Goal: Find contact information: Obtain details needed to contact an individual or organization

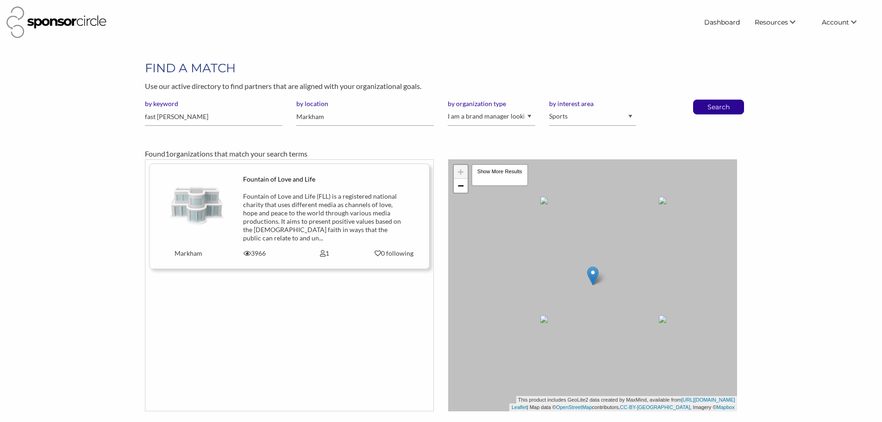
click at [204, 118] on input "fast eddie" at bounding box center [213, 117] width 137 height 18
type input "[PERSON_NAME]"
click at [703, 100] on button "Search" at bounding box center [718, 107] width 31 height 14
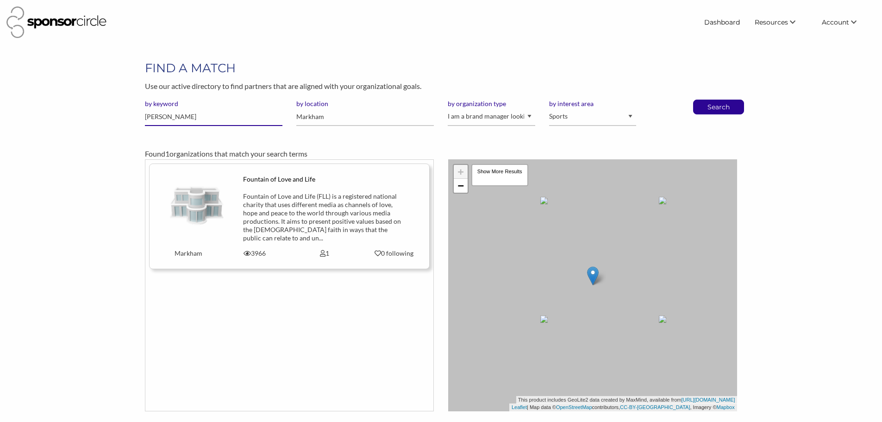
click at [198, 121] on input "[PERSON_NAME]" at bounding box center [213, 117] width 137 height 18
drag, startPoint x: 482, startPoint y: 116, endPoint x: 400, endPoint y: 117, distance: 81.5
click at [482, 116] on select "I am an event organizer seeking new partnerships with suppliers, exhibitors or …" at bounding box center [490, 117] width 87 height 18
click at [339, 116] on input "Markham" at bounding box center [364, 117] width 137 height 18
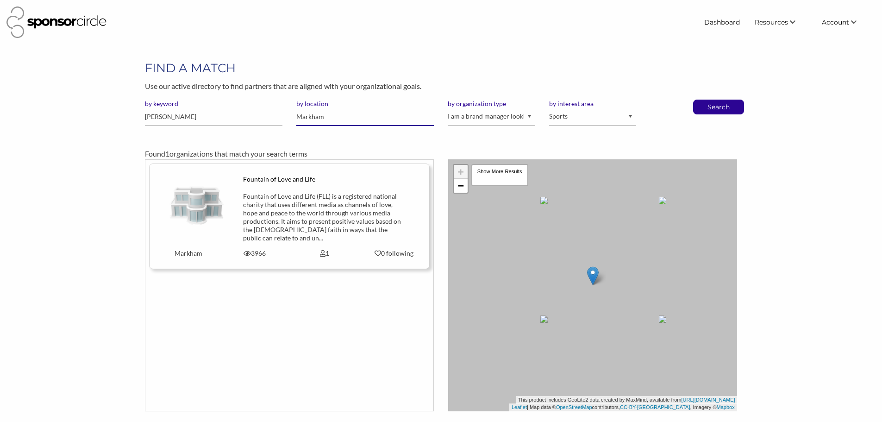
click at [339, 116] on input "Markham" at bounding box center [364, 117] width 137 height 18
click at [348, 133] on div "Found 1 organizations that match your search terms" at bounding box center [440, 146] width 605 height 26
click at [469, 118] on select "I am an event organizer seeking new partnerships with suppliers, exhibitors or …" at bounding box center [490, 117] width 87 height 18
select select "Property"
click at [447, 108] on select "I am an event organizer seeking new partnerships with suppliers, exhibitors or …" at bounding box center [490, 117] width 87 height 18
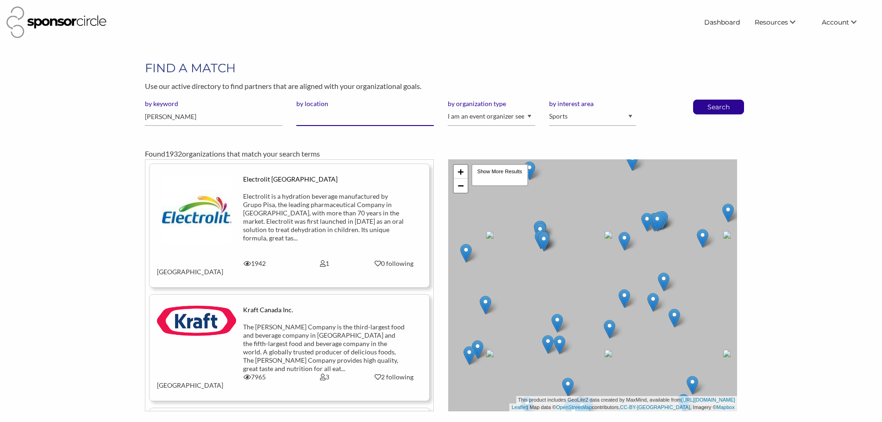
click at [351, 118] on input "by location" at bounding box center [364, 117] width 137 height 18
click at [505, 121] on select "I am an event organizer seeking new partnerships with suppliers, exhibitors or …" at bounding box center [490, 117] width 87 height 18
select select "Sponsor"
click at [447, 108] on select "I am an event organizer seeking new partnerships with suppliers, exhibitors or …" at bounding box center [490, 117] width 87 height 18
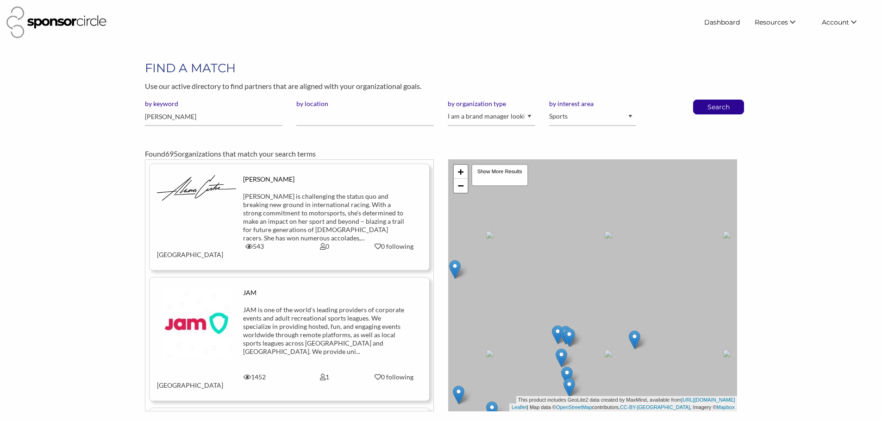
click at [717, 113] on p "Search" at bounding box center [718, 107] width 31 height 14
click at [702, 109] on div "Search" at bounding box center [718, 106] width 51 height 15
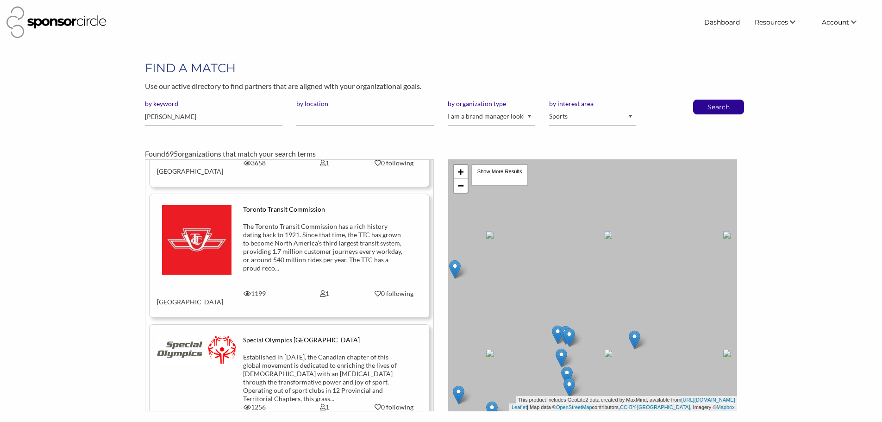
scroll to position [555, 0]
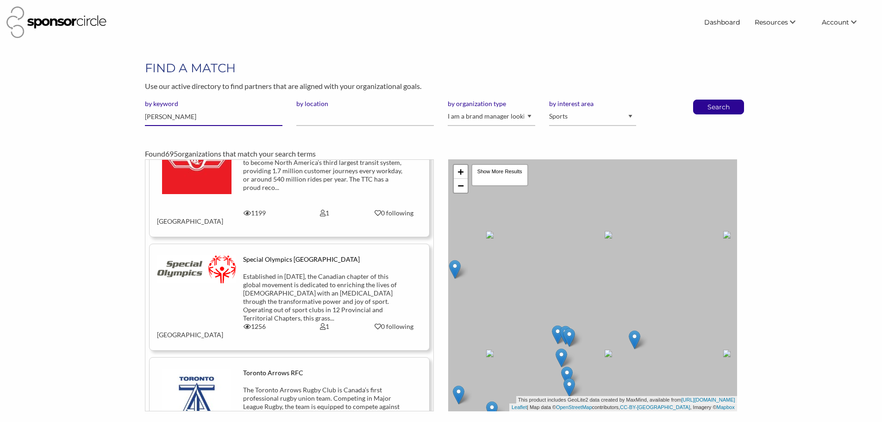
click at [217, 121] on input "meguiar" at bounding box center [213, 117] width 137 height 18
type input "valvoline"
click at [703, 100] on button "Search" at bounding box center [718, 107] width 31 height 14
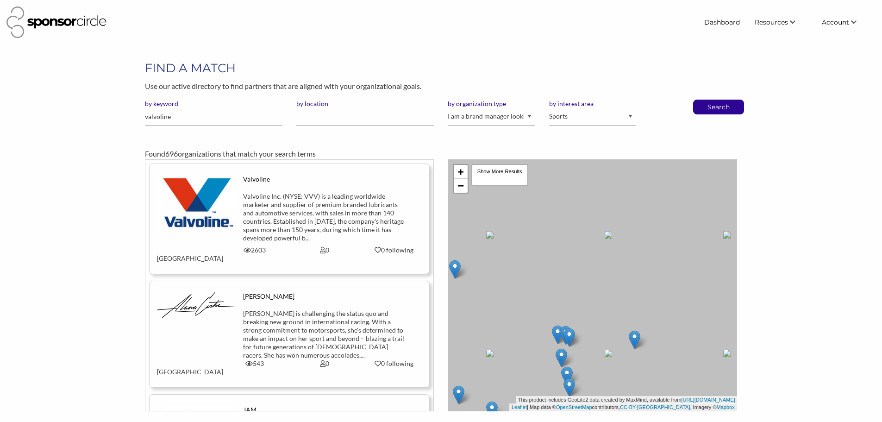
click at [327, 204] on div "Valvoline Inc. (NYSE: VVV) is a leading worldwide marketer and supplier of prem…" at bounding box center [324, 217] width 162 height 50
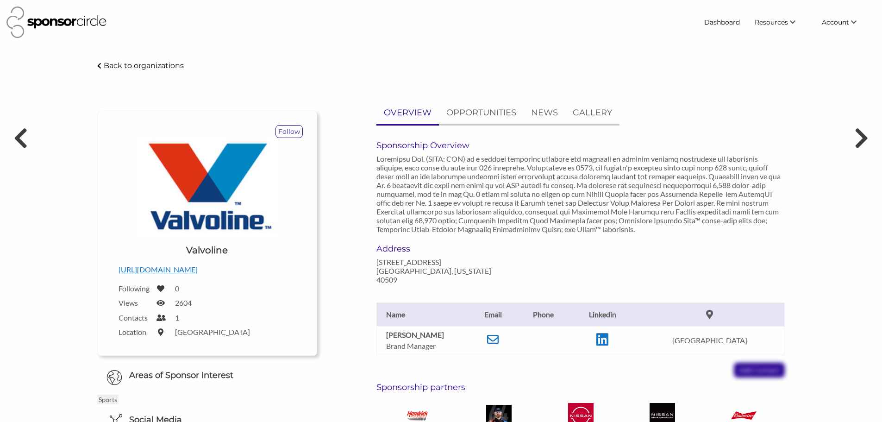
drag, startPoint x: 424, startPoint y: 335, endPoint x: 385, endPoint y: 335, distance: 39.3
click at [385, 335] on td "[PERSON_NAME] Brand Manager" at bounding box center [422, 340] width 93 height 29
copy b "[PERSON_NAME]"
drag, startPoint x: 702, startPoint y: 373, endPoint x: 581, endPoint y: 365, distance: 122.0
click at [700, 373] on div "[PERSON_NAME] Brand Manager Email [PERSON_NAME][EMAIL_ADDRESS][PERSON_NAME][DOM…" at bounding box center [580, 330] width 422 height 93
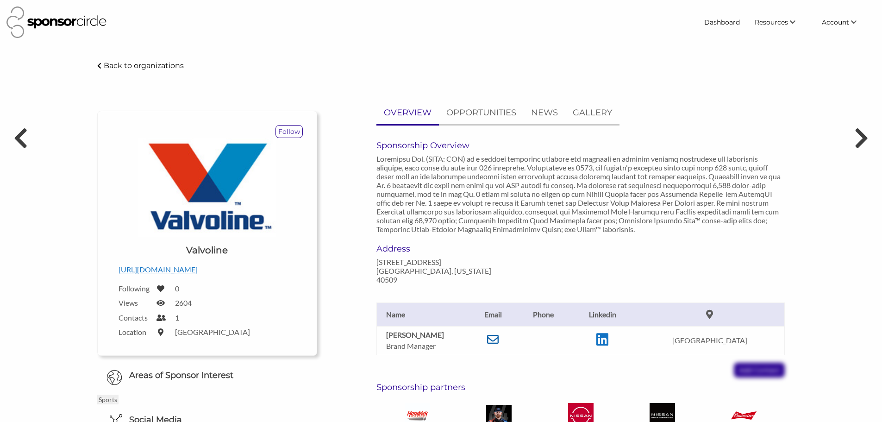
click at [498, 340] on icon at bounding box center [493, 339] width 12 height 12
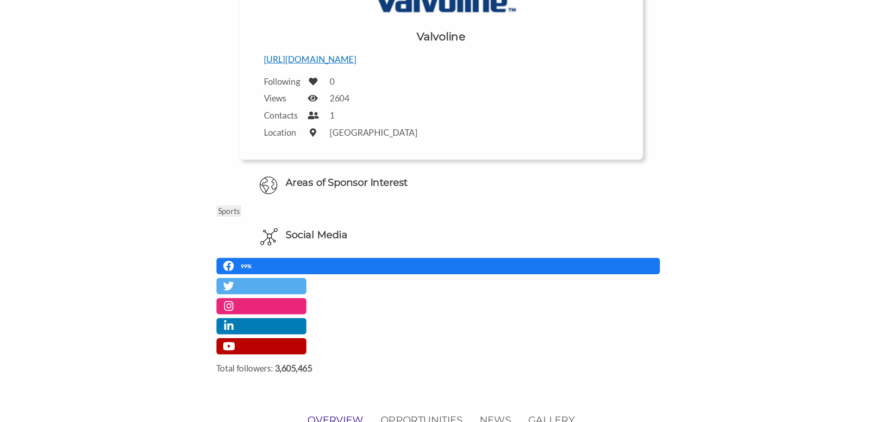
scroll to position [139, 0]
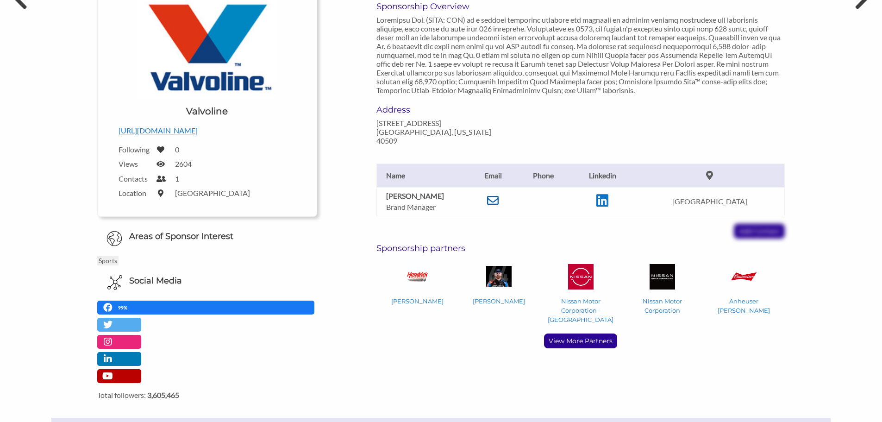
click at [498, 200] on icon at bounding box center [493, 200] width 12 height 12
